Goal: Transaction & Acquisition: Subscribe to service/newsletter

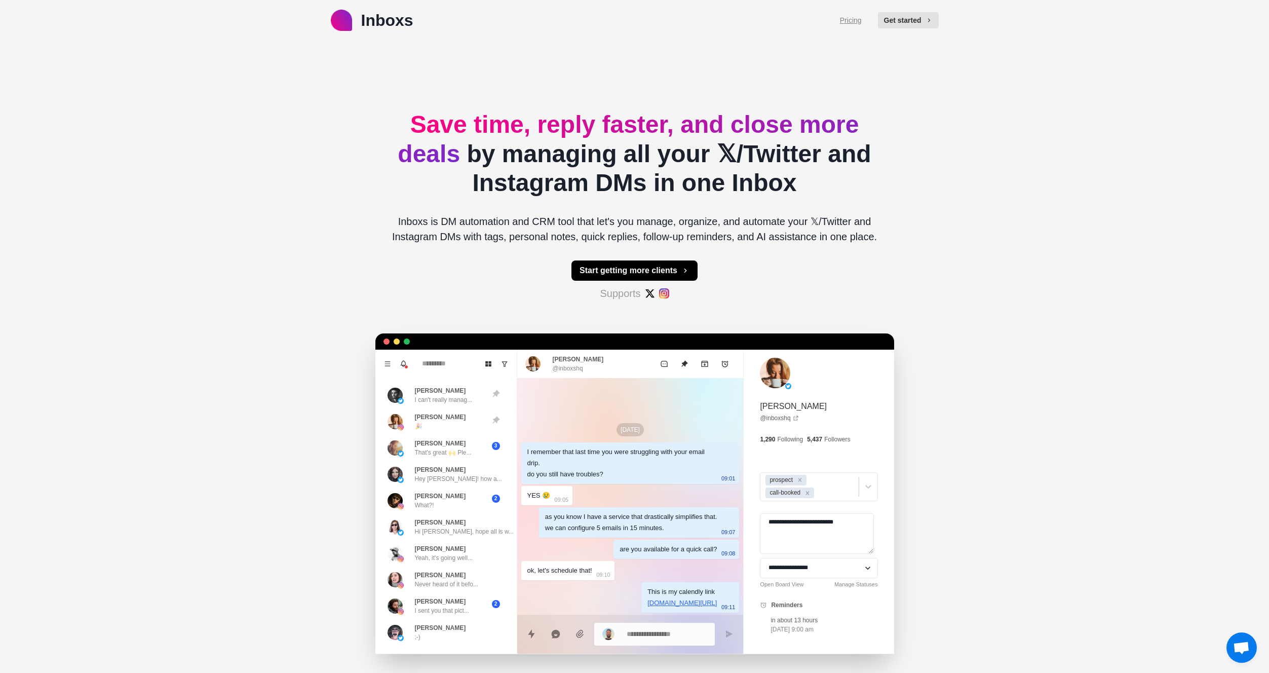
click at [853, 21] on link "Pricing" at bounding box center [851, 20] width 22 height 11
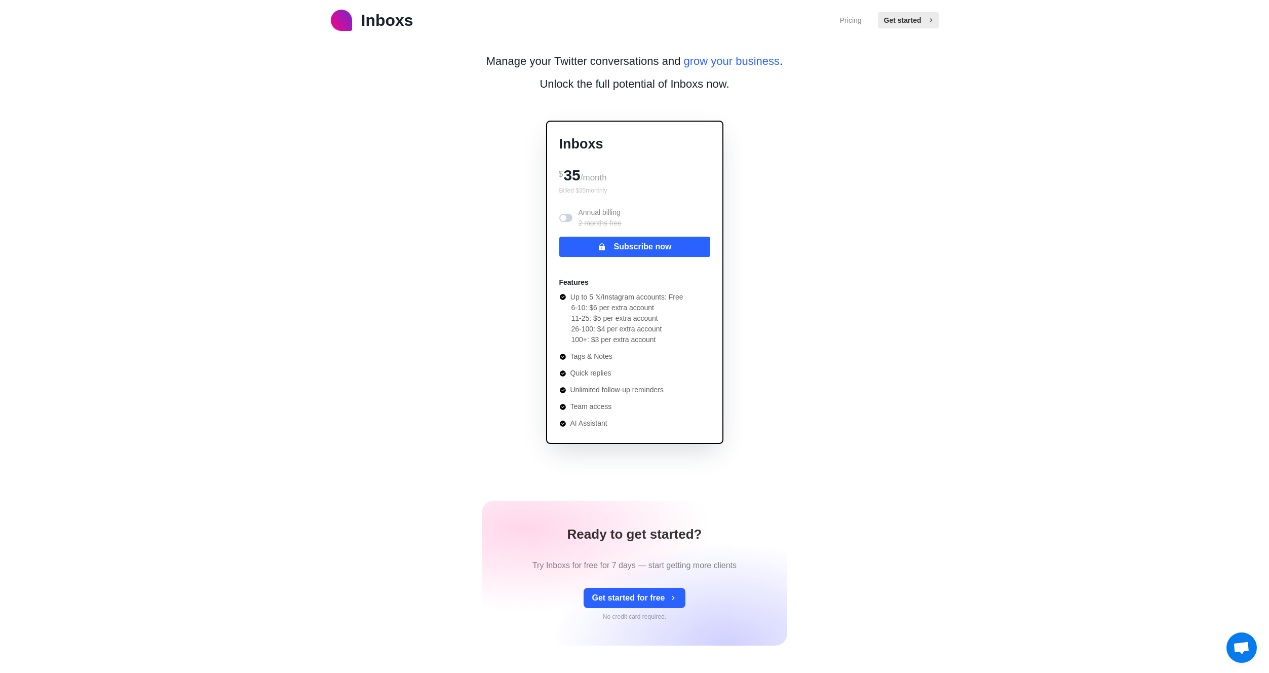
click at [918, 21] on button "Get started" at bounding box center [908, 20] width 61 height 16
